Goal: Check status: Check status

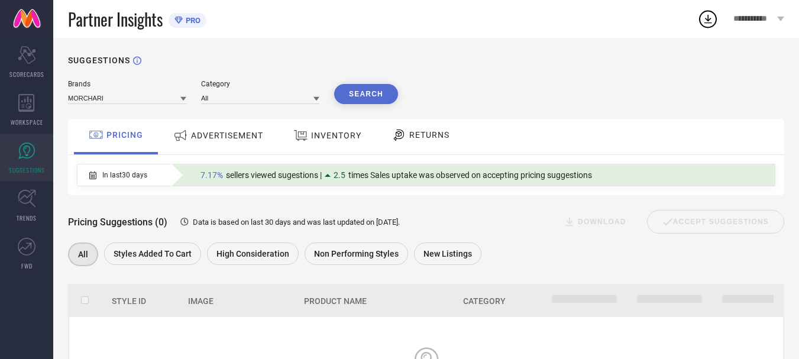
click at [428, 134] on span "RETURNS" at bounding box center [429, 134] width 40 height 9
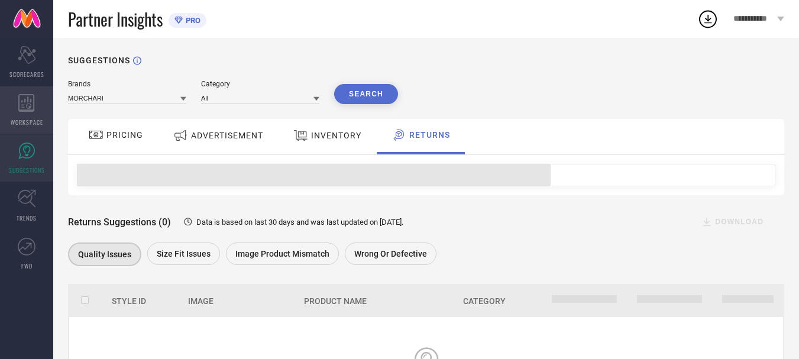
click at [19, 104] on icon at bounding box center [26, 103] width 16 height 18
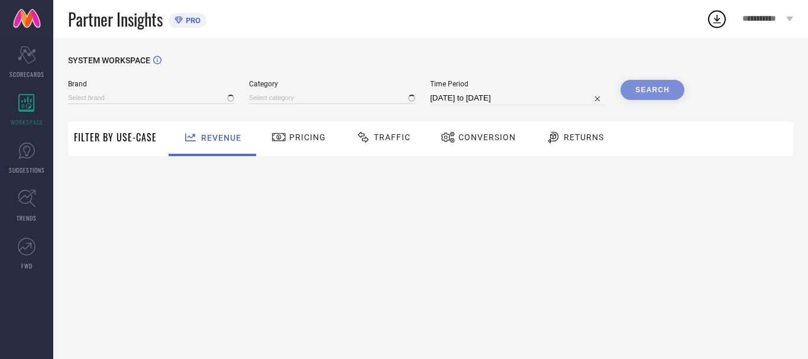
type input "MORCHARI"
type input "All"
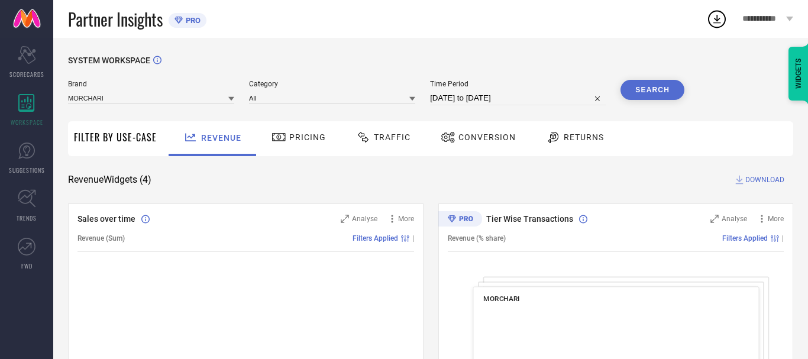
click at [583, 135] on span "Returns" at bounding box center [583, 136] width 40 height 9
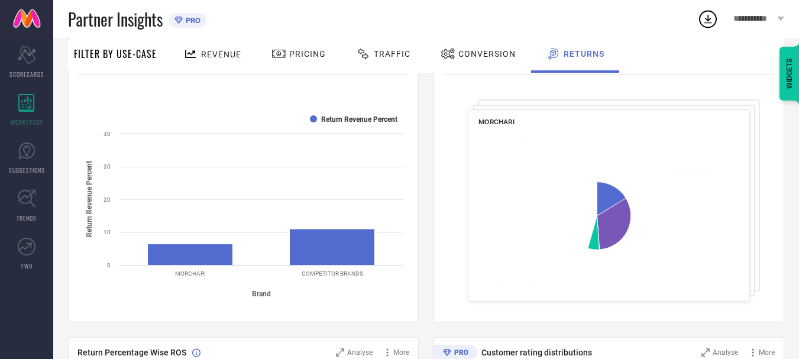
scroll to position [177, 0]
